Goal: Consume media (video, audio)

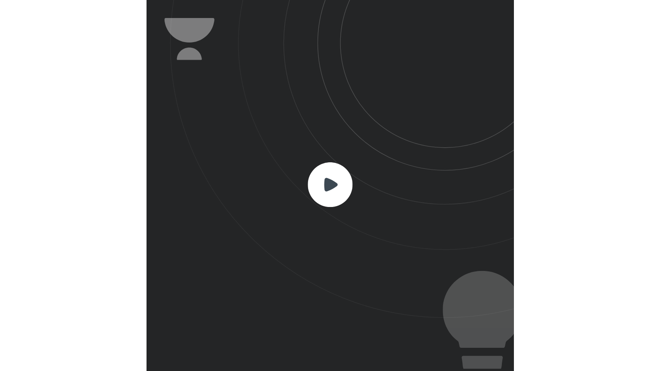
scroll to position [285, 282]
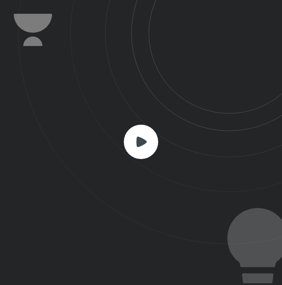
click at [143, 145] on rect at bounding box center [141, 142] width 34 height 34
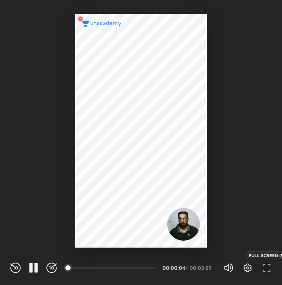
click at [268, 268] on icon "button" at bounding box center [266, 268] width 10 height 10
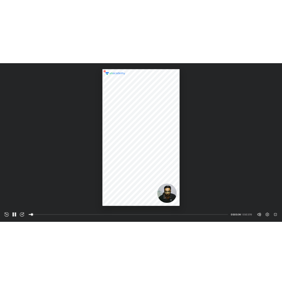
scroll to position [371, 660]
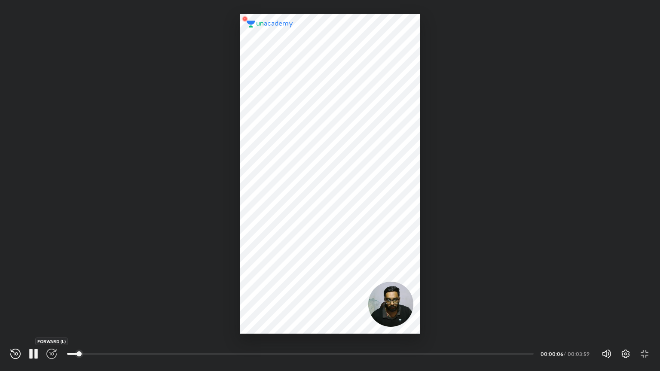
click at [56, 285] on icon "button" at bounding box center [51, 354] width 10 height 10
click at [22, 285] on div "REWIND (J) PAUSE (K) FORWARD (L)" at bounding box center [33, 354] width 46 height 10
click at [15, 285] on icon "button" at bounding box center [15, 354] width 10 height 10
click at [51, 285] on icon "button" at bounding box center [51, 354] width 10 height 10
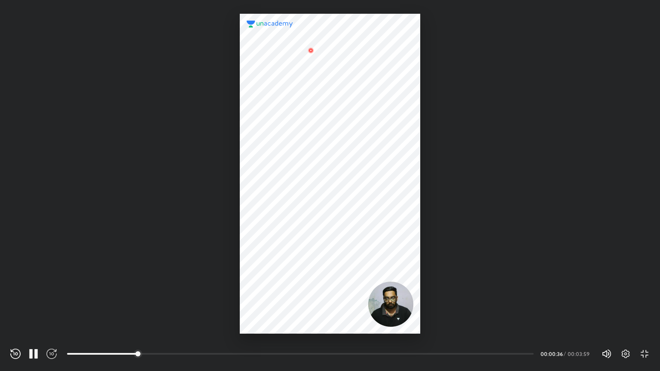
click at [51, 285] on icon "button" at bounding box center [51, 354] width 10 height 10
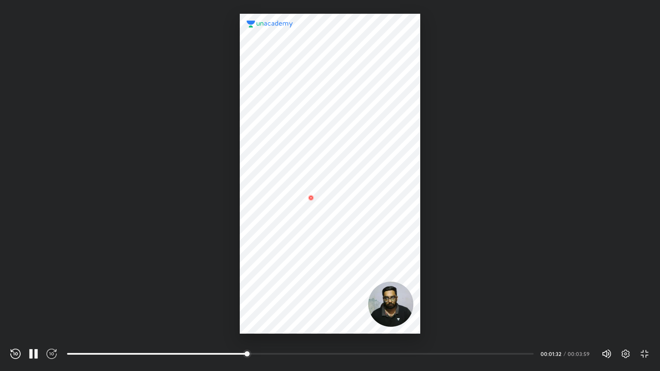
click at [51, 285] on icon "button" at bounding box center [51, 354] width 10 height 10
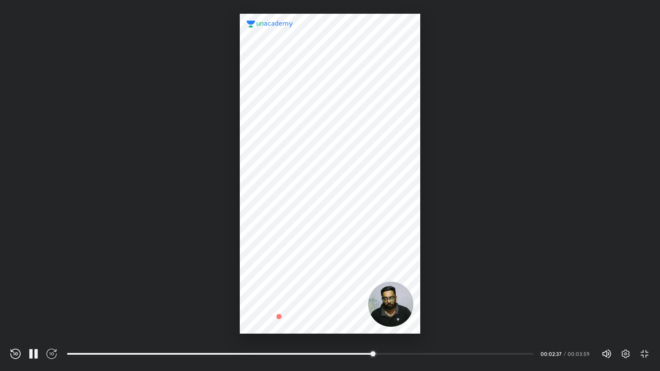
click at [51, 285] on icon "button" at bounding box center [51, 354] width 10 height 10
click at [18, 285] on icon "button" at bounding box center [15, 354] width 10 height 10
click at [52, 285] on icon "button" at bounding box center [51, 354] width 10 height 10
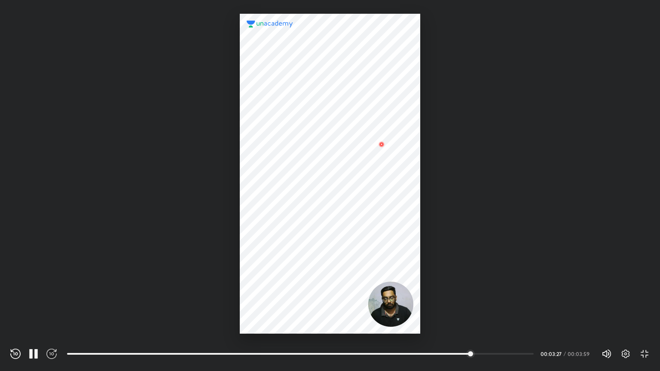
click at [52, 285] on icon "button" at bounding box center [51, 354] width 10 height 10
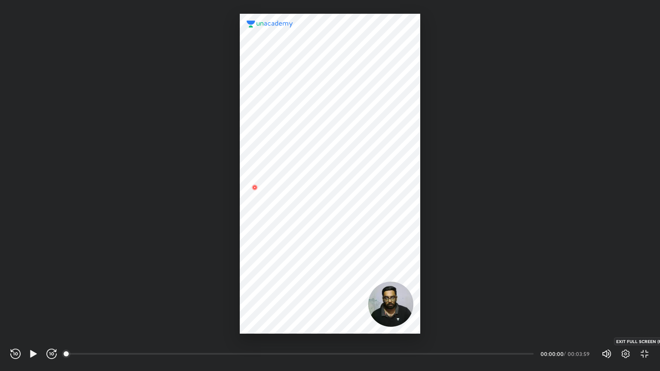
click at [282, 285] on icon "button" at bounding box center [647, 356] width 3 height 3
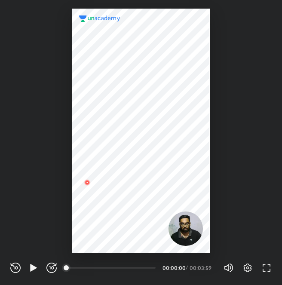
scroll to position [285, 282]
